Goal: Information Seeking & Learning: Learn about a topic

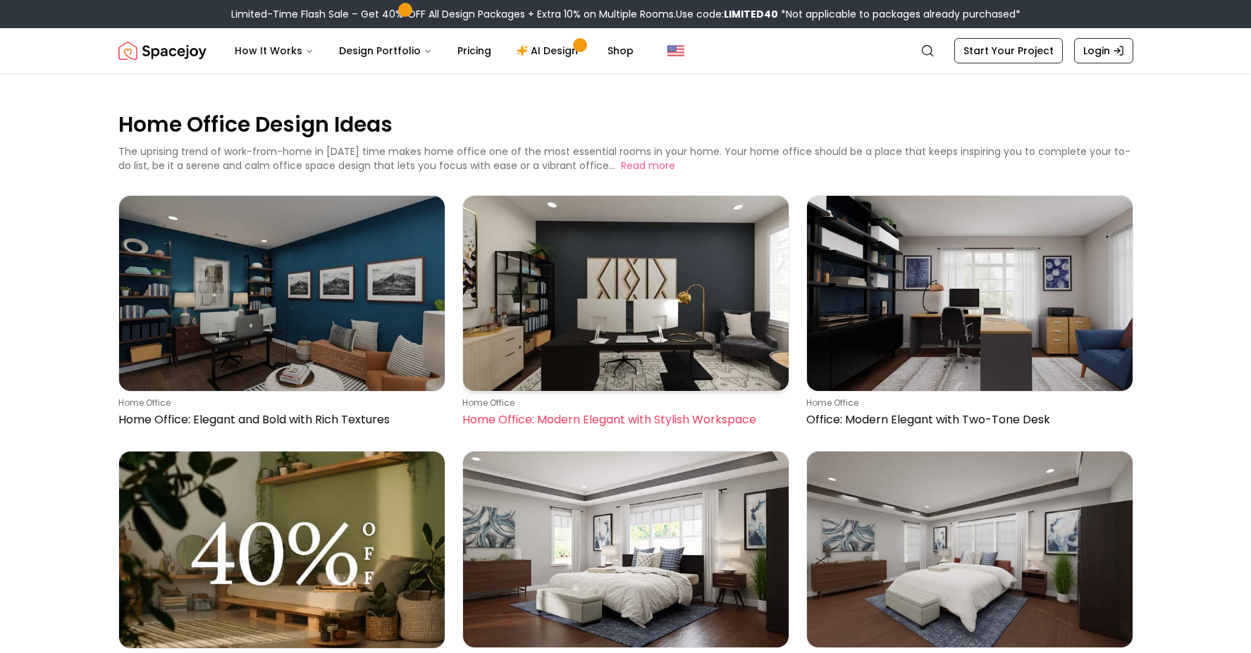
click at [680, 326] on img at bounding box center [626, 293] width 326 height 195
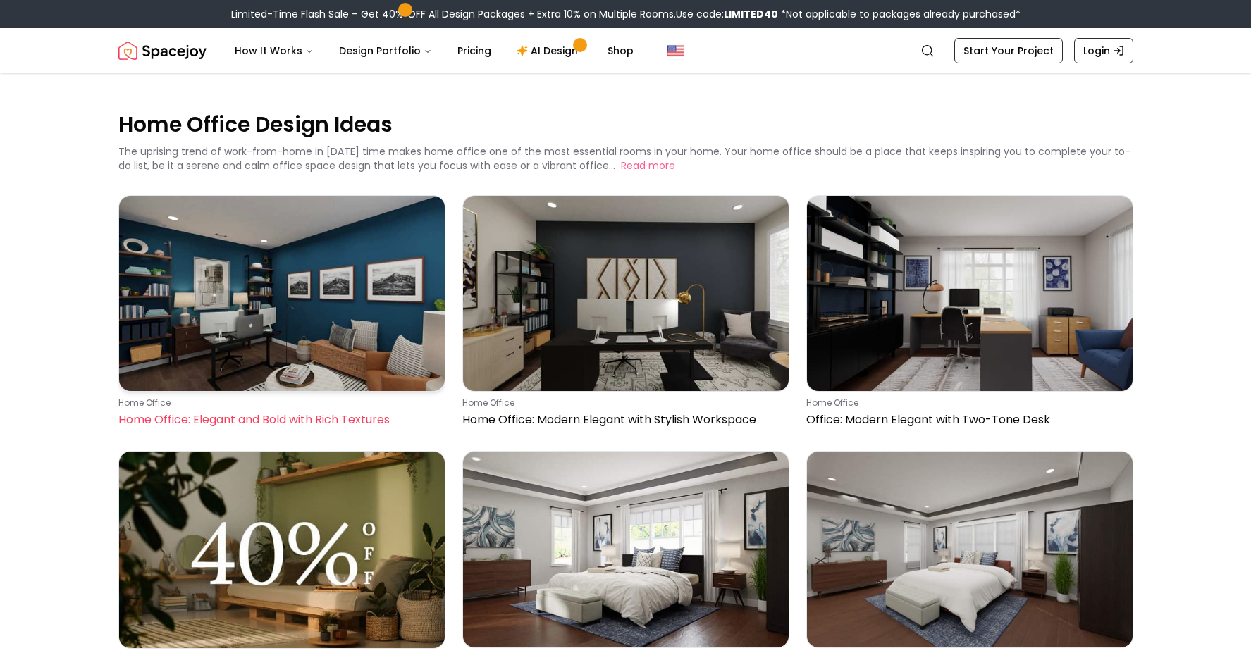
click at [295, 291] on img at bounding box center [282, 293] width 326 height 195
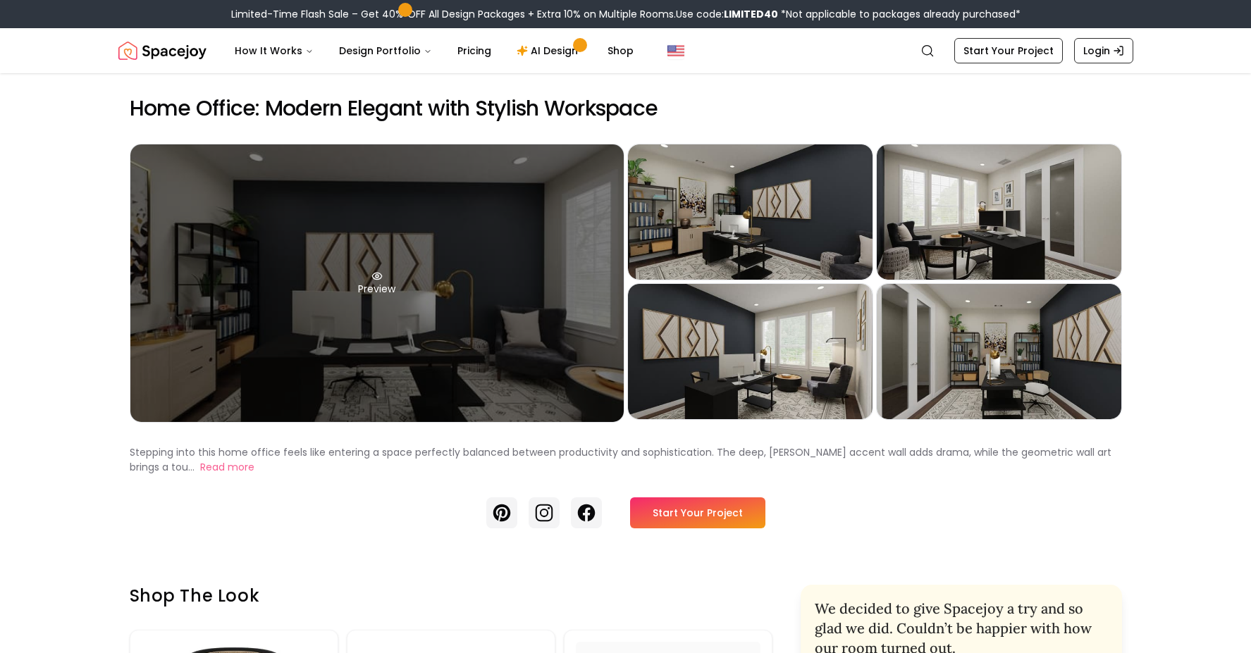
click at [445, 319] on div "Preview" at bounding box center [376, 283] width 493 height 278
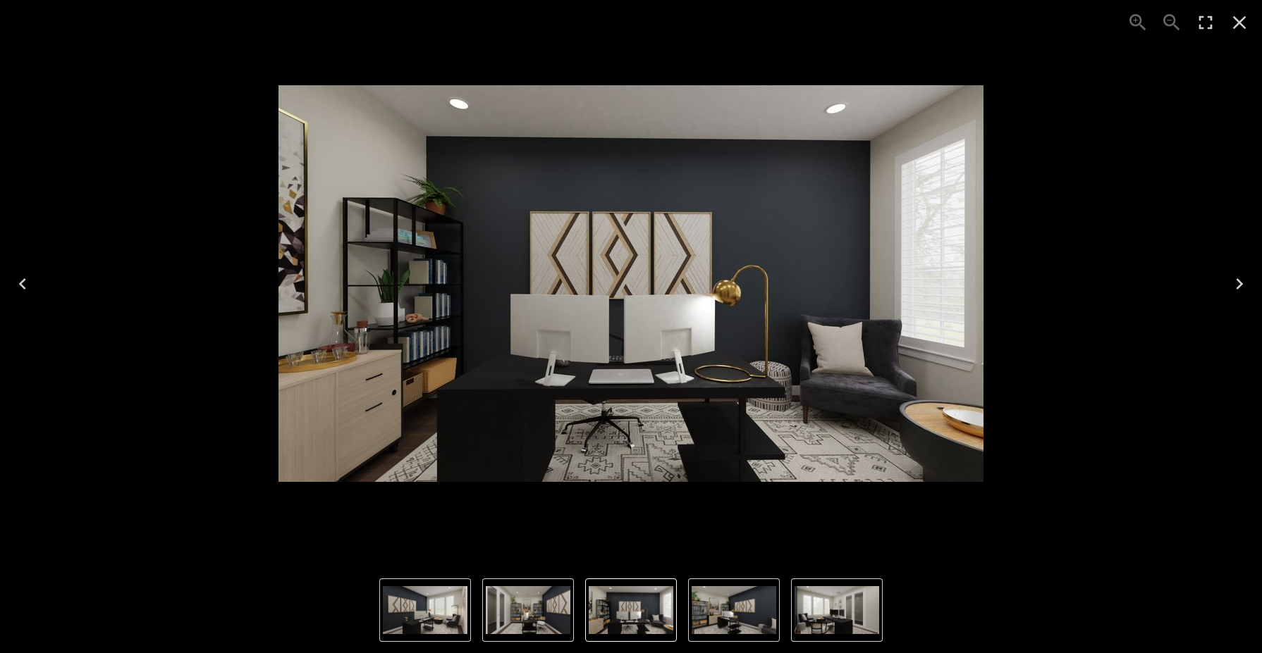
click at [452, 616] on img "4 of 5" at bounding box center [425, 610] width 85 height 48
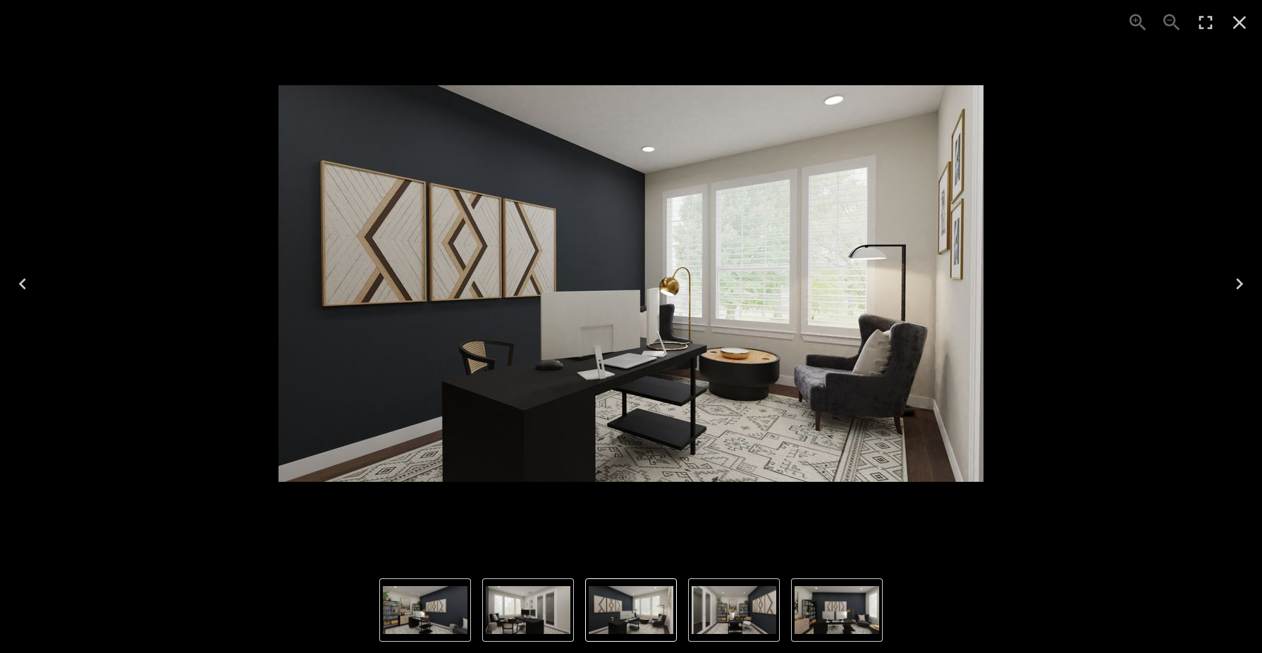
click at [606, 621] on img "4 of 5" at bounding box center [631, 610] width 85 height 48
click at [760, 602] on img "5 of 5" at bounding box center [733, 610] width 85 height 48
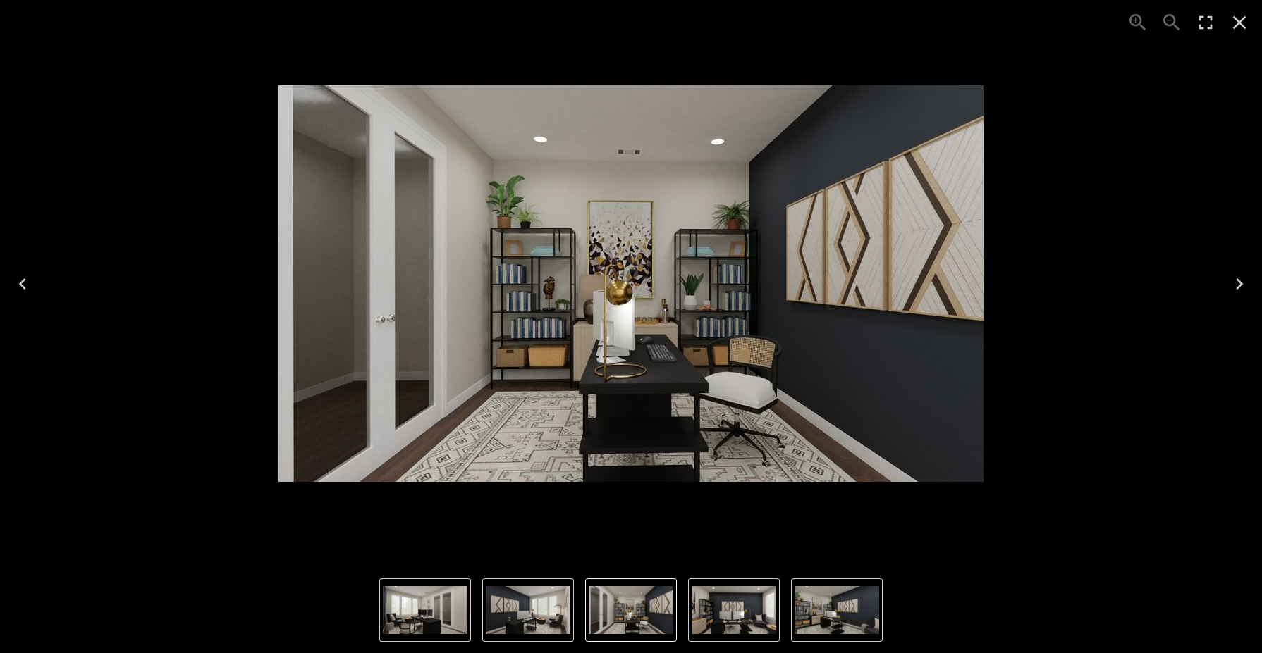
click at [859, 612] on img "2 of 5" at bounding box center [836, 610] width 85 height 48
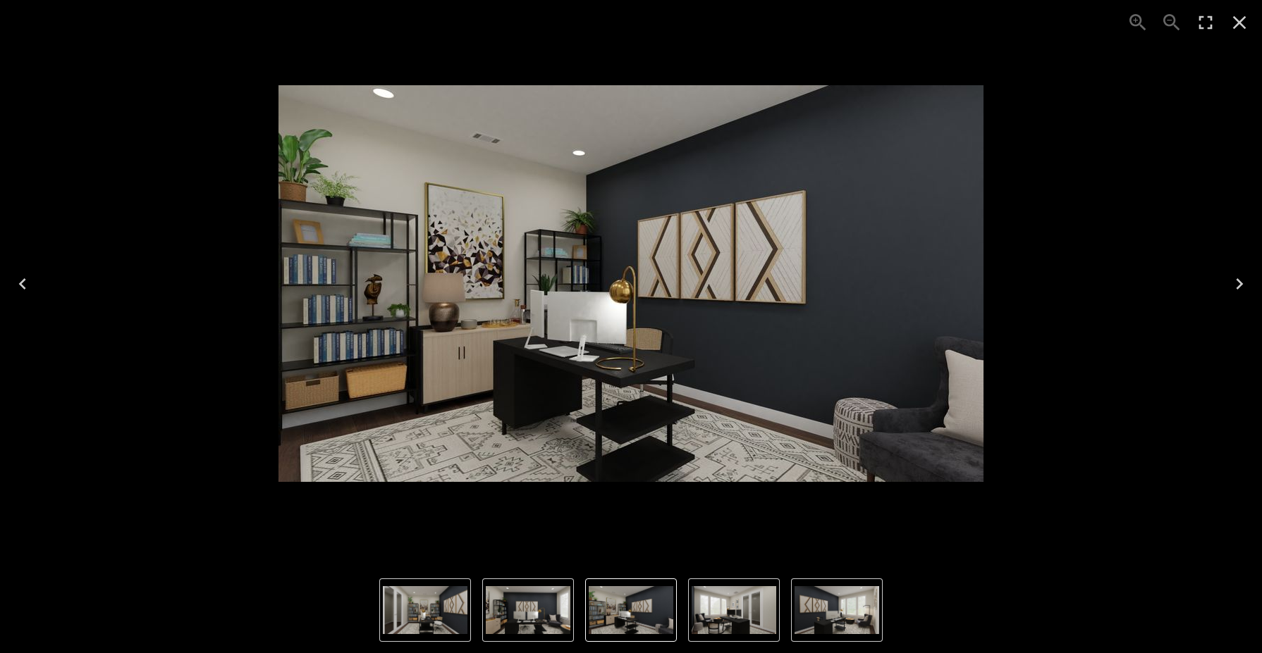
click at [1241, 27] on icon "Close" at bounding box center [1239, 22] width 23 height 23
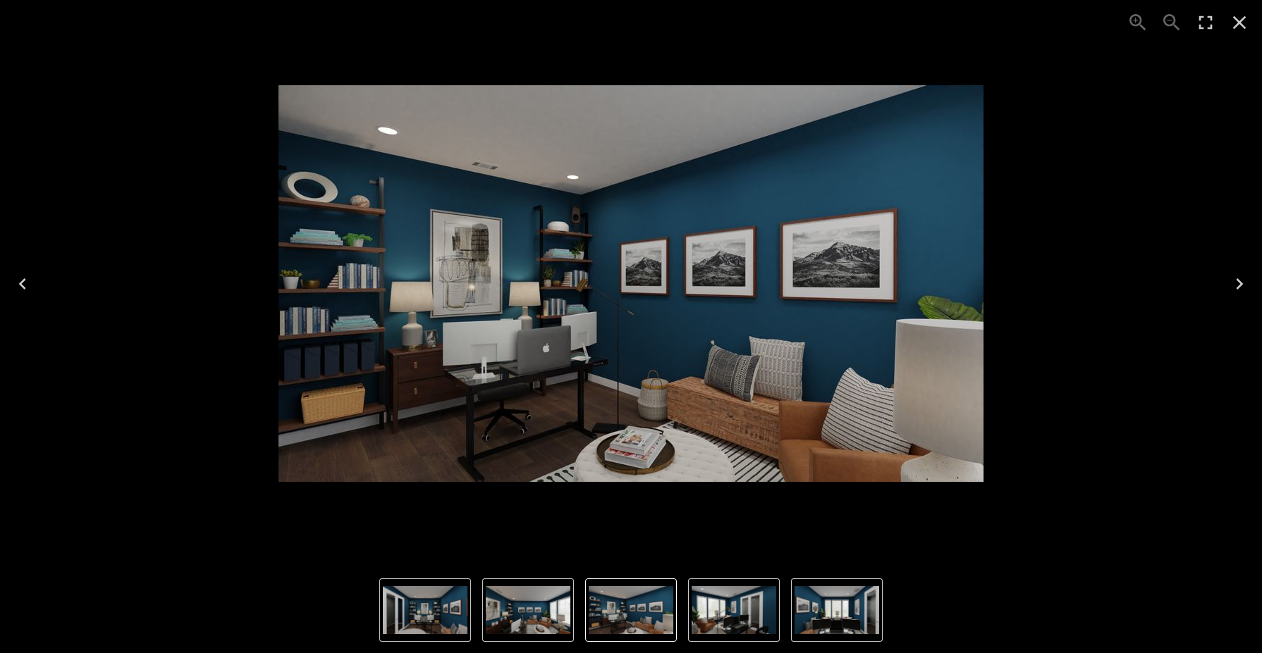
click at [505, 616] on img "5 of 5" at bounding box center [528, 610] width 85 height 48
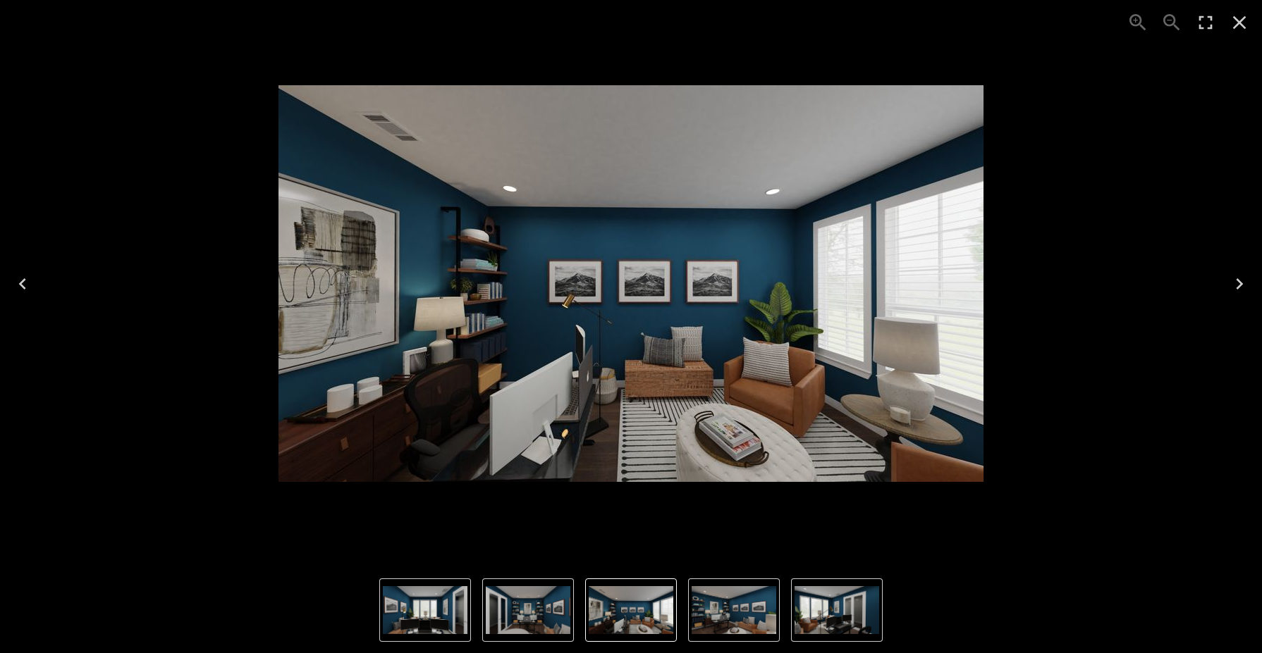
click at [629, 612] on img "5 of 5" at bounding box center [631, 610] width 85 height 48
click at [720, 608] on img "1 of 5" at bounding box center [733, 610] width 85 height 48
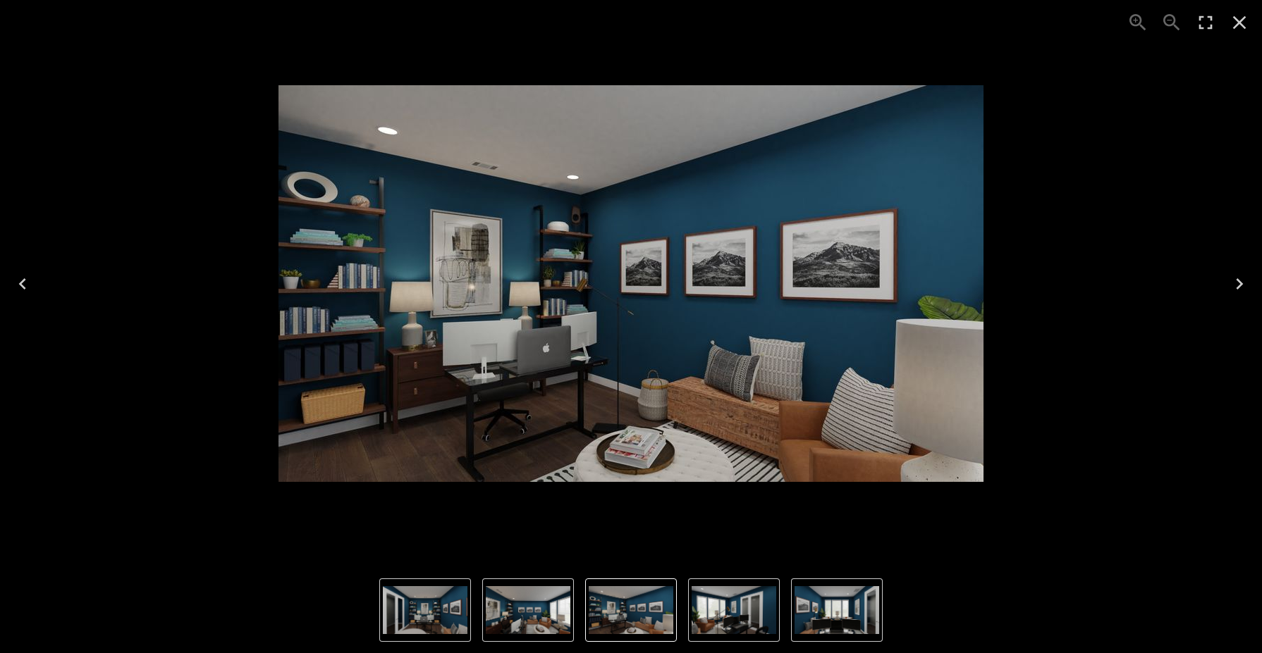
click at [830, 601] on img "3 of 5" at bounding box center [836, 610] width 85 height 48
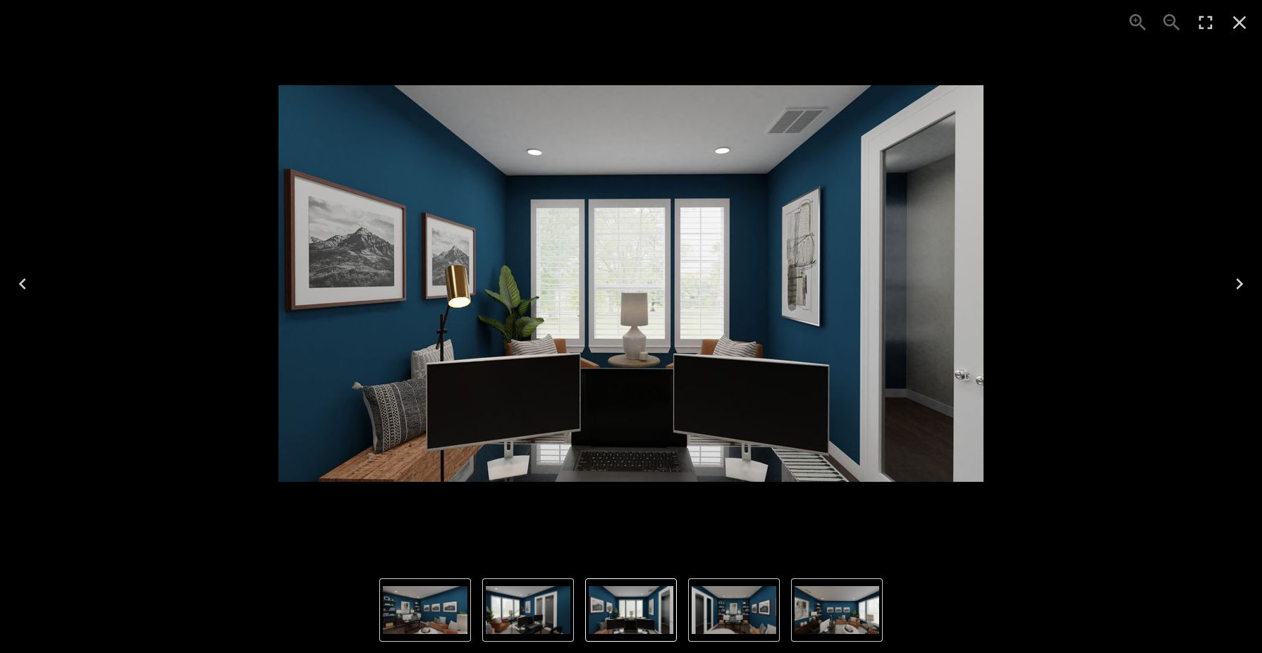
click at [1243, 22] on icon "Close" at bounding box center [1239, 22] width 23 height 23
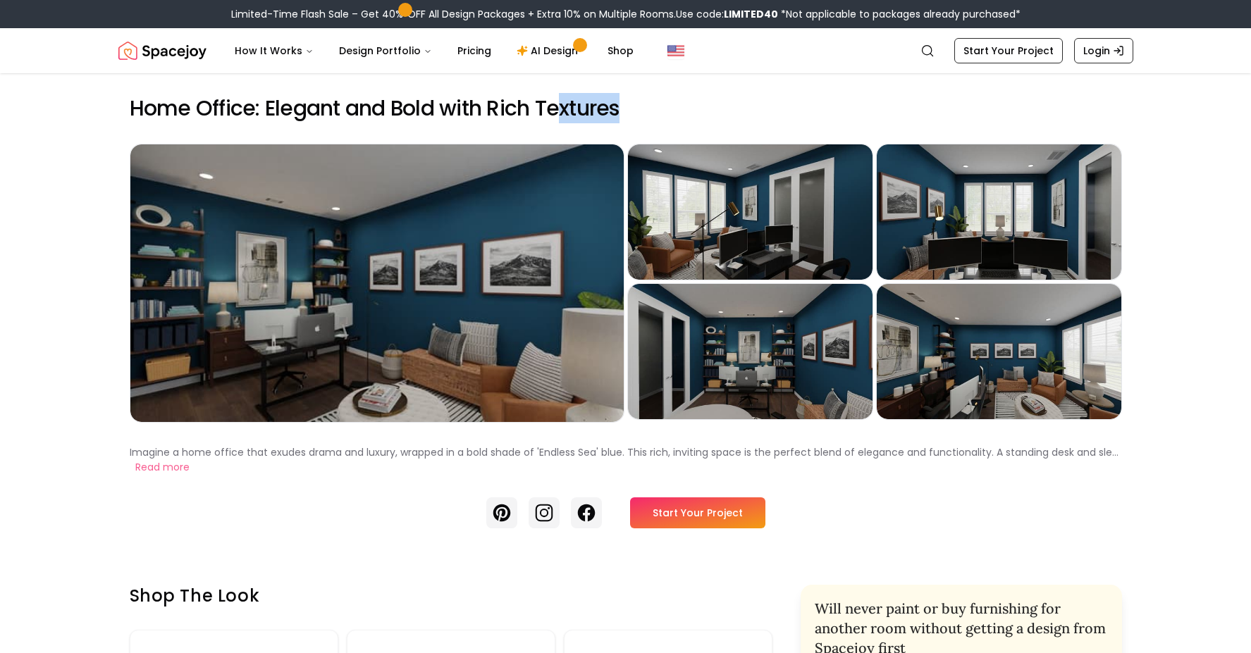
drag, startPoint x: 555, startPoint y: 105, endPoint x: 668, endPoint y: 105, distance: 113.5
click at [668, 105] on h2 "Home Office: Elegant and Bold with Rich Textures" at bounding box center [626, 108] width 992 height 25
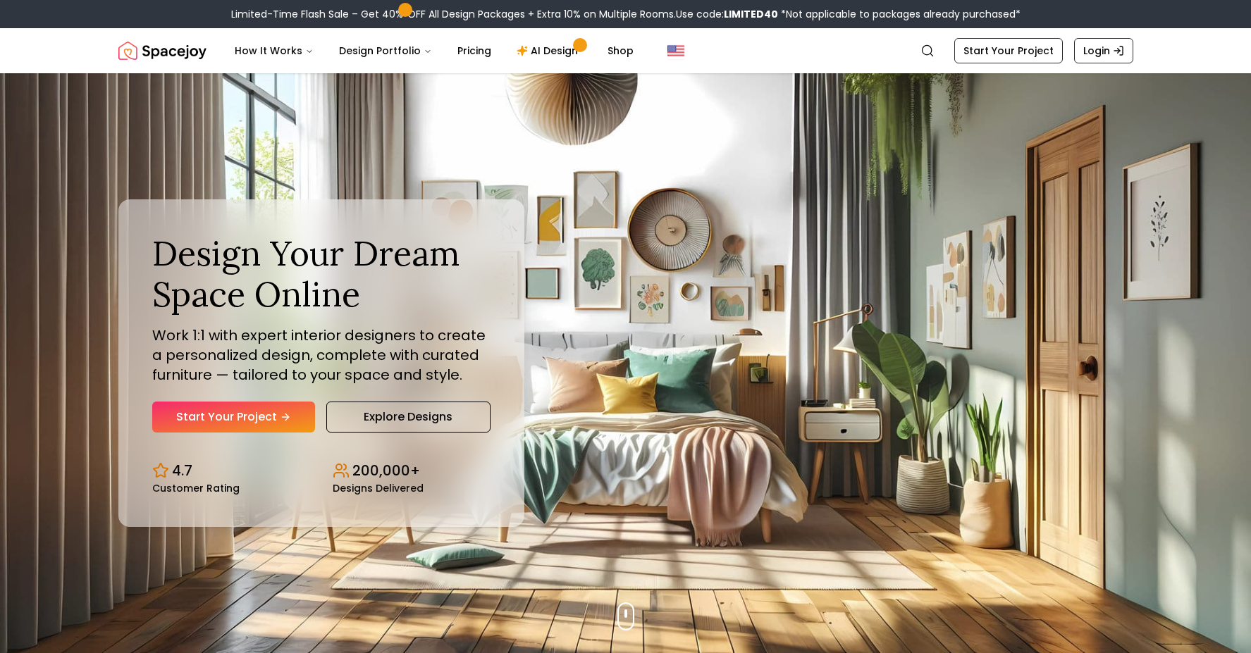
scroll to position [1293, 0]
